Goal: Task Accomplishment & Management: Manage account settings

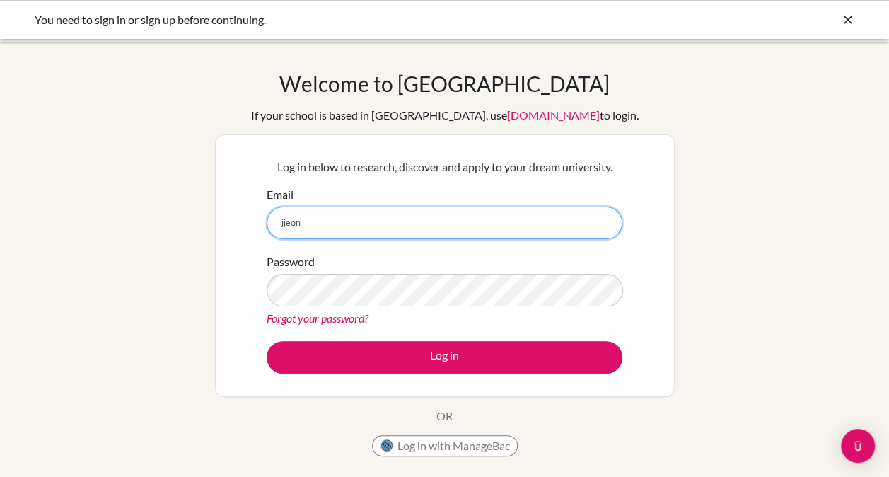
click at [316, 227] on input "jjeon" at bounding box center [445, 223] width 356 height 33
click at [339, 225] on input "jjeon@student,tisa.az" at bounding box center [445, 223] width 356 height 33
type input "[EMAIL_ADDRESS][DOMAIN_NAME][PERSON_NAME]"
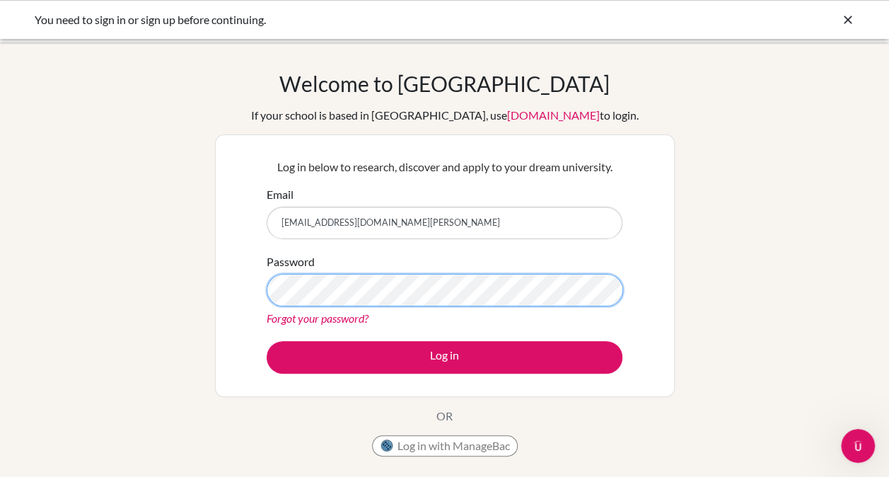
click at [267, 341] on button "Log in" at bounding box center [445, 357] width 356 height 33
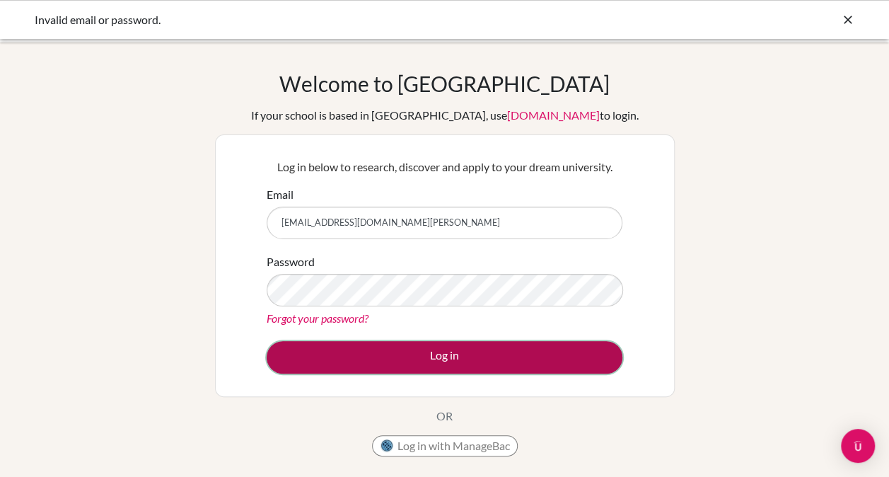
click at [461, 349] on button "Log in" at bounding box center [445, 357] width 356 height 33
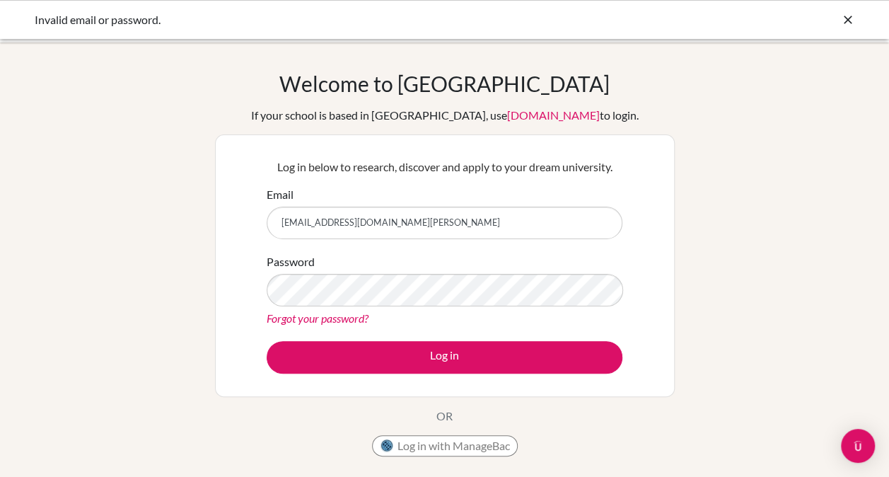
click at [849, 23] on icon at bounding box center [848, 20] width 14 height 14
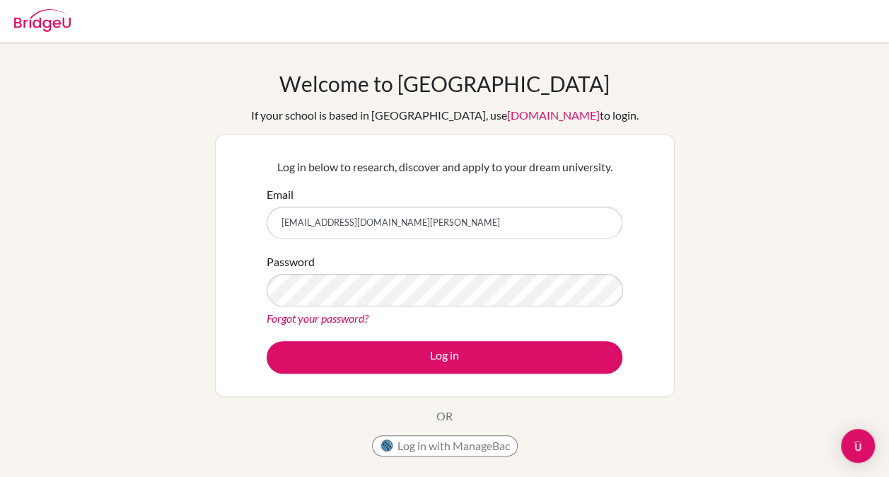
click at [48, 15] on img at bounding box center [42, 20] width 57 height 23
click at [420, 212] on input "Email" at bounding box center [445, 223] width 356 height 33
type input "[EMAIL_ADDRESS][DOMAIN_NAME][PERSON_NAME]"
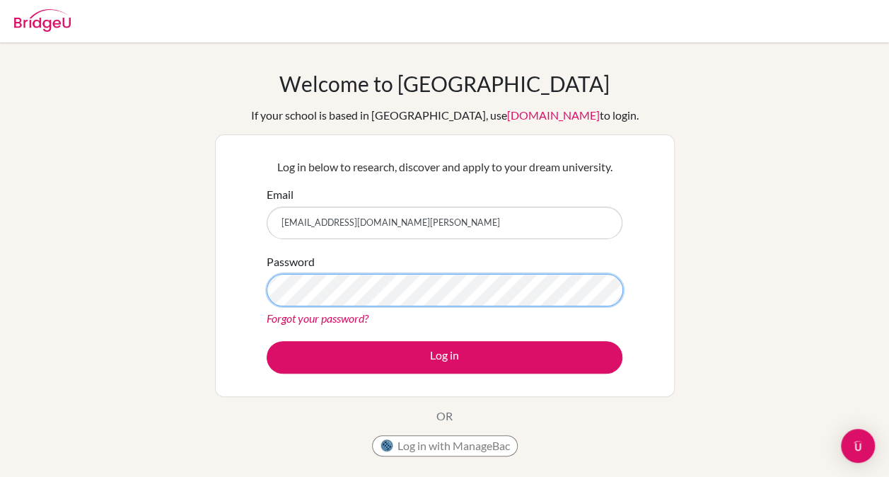
click at [267, 341] on button "Log in" at bounding box center [445, 357] width 356 height 33
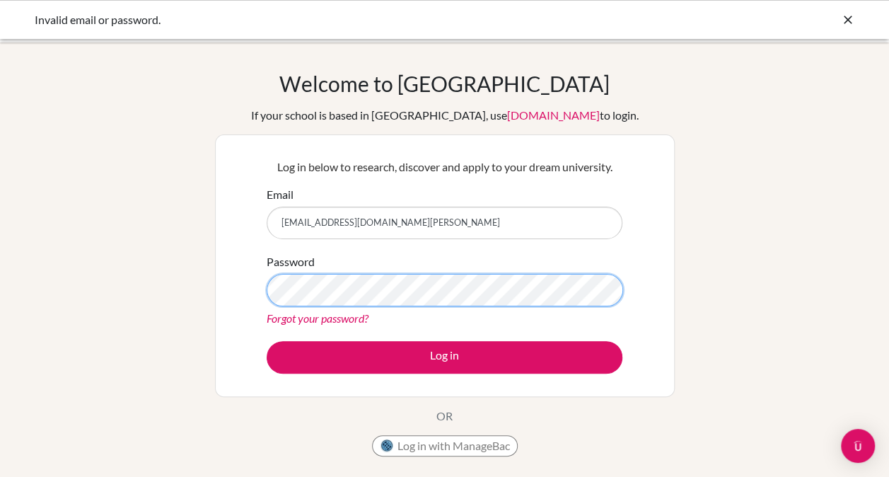
click at [267, 341] on button "Log in" at bounding box center [445, 357] width 356 height 33
